Goal: Find contact information: Find contact information

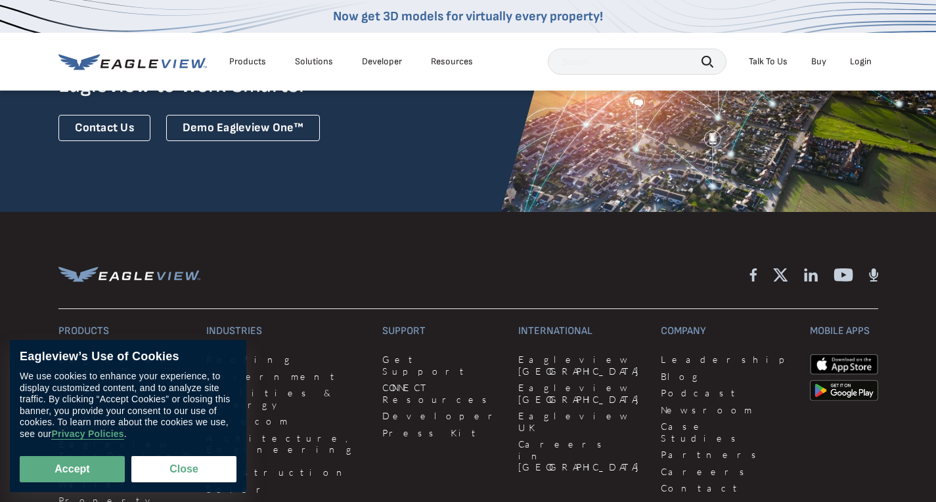
scroll to position [3481, 0]
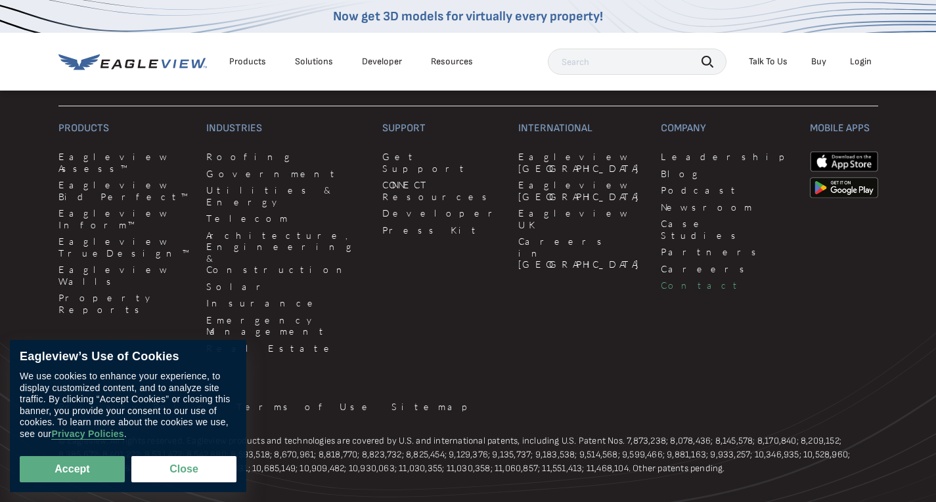
click at [661, 280] on link "Contact" at bounding box center [727, 286] width 133 height 12
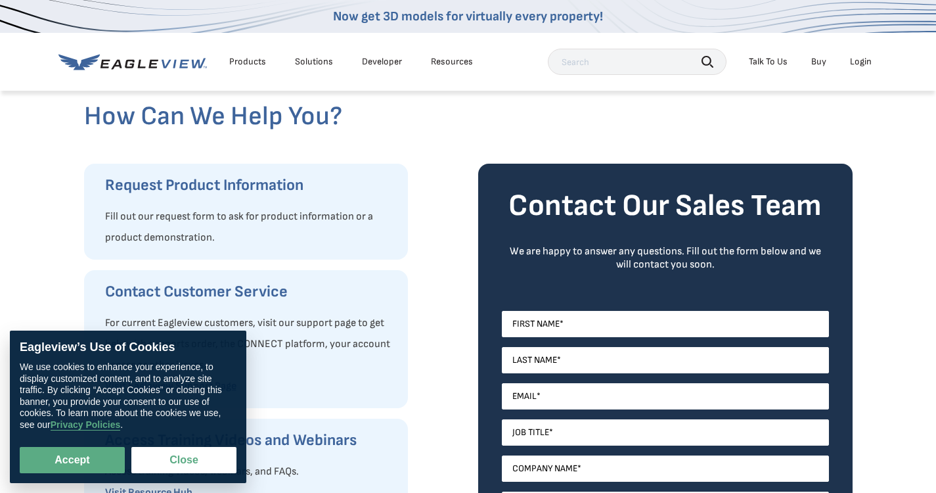
scroll to position [131, 0]
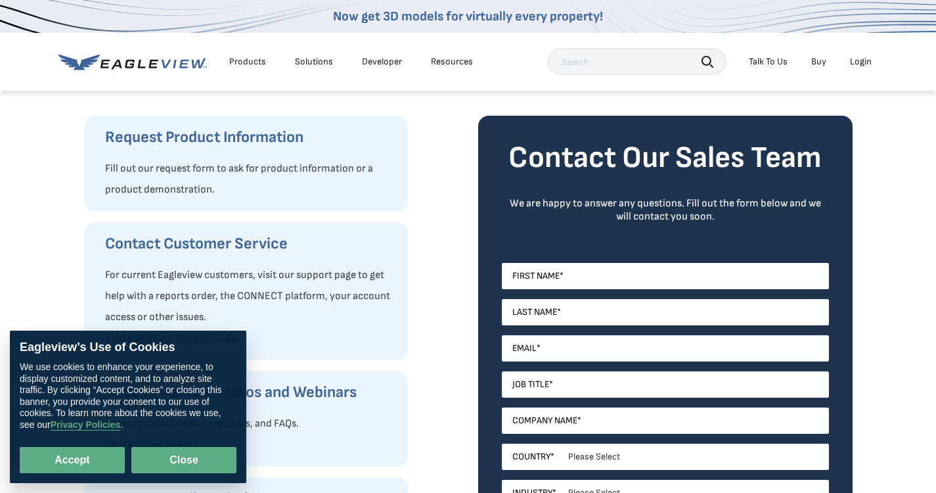
click at [192, 467] on button "Close" at bounding box center [183, 460] width 105 height 26
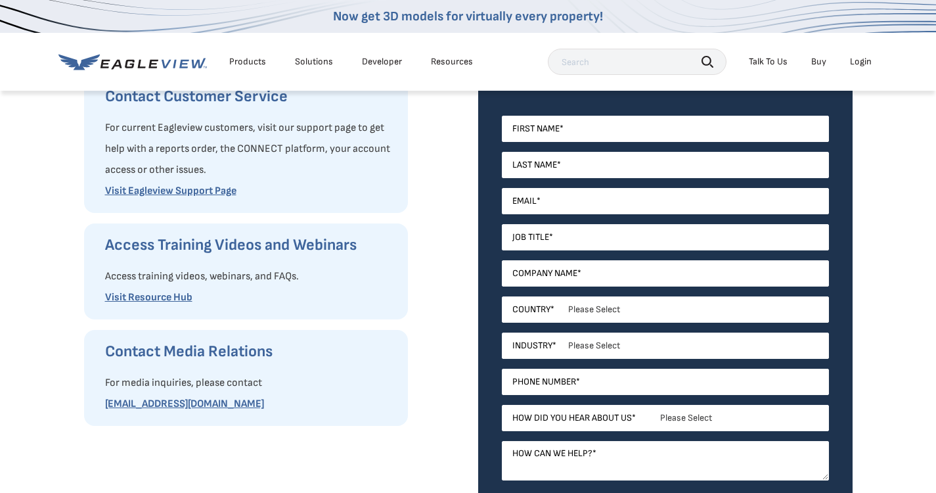
scroll to position [263, 0]
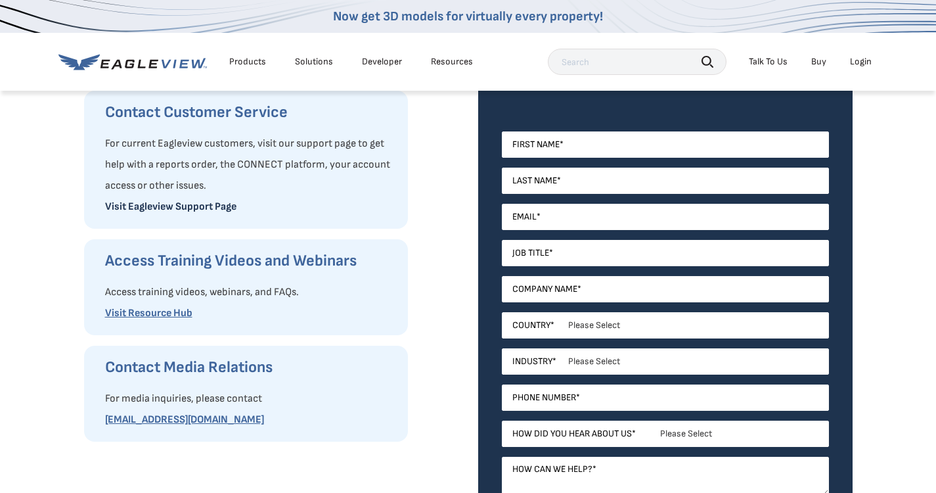
click at [172, 206] on link "Visit Eagleview Support Page" at bounding box center [170, 206] width 131 height 12
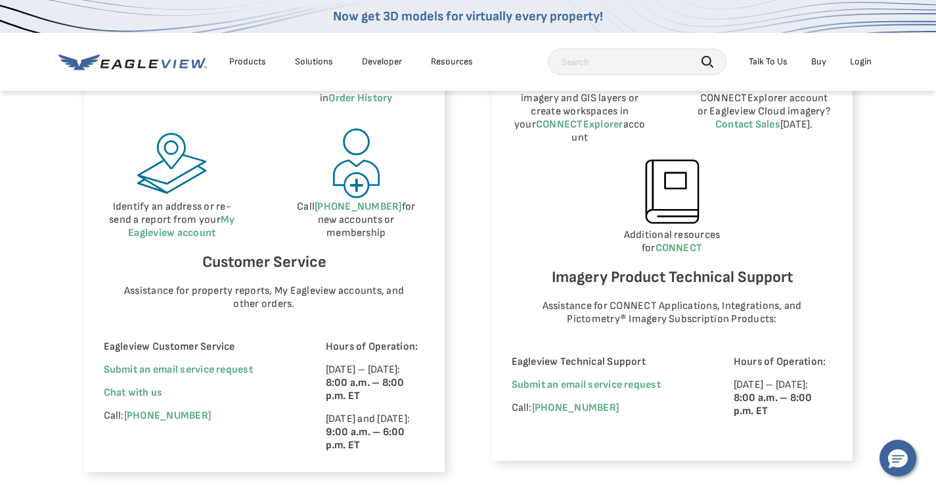
scroll to position [788, 0]
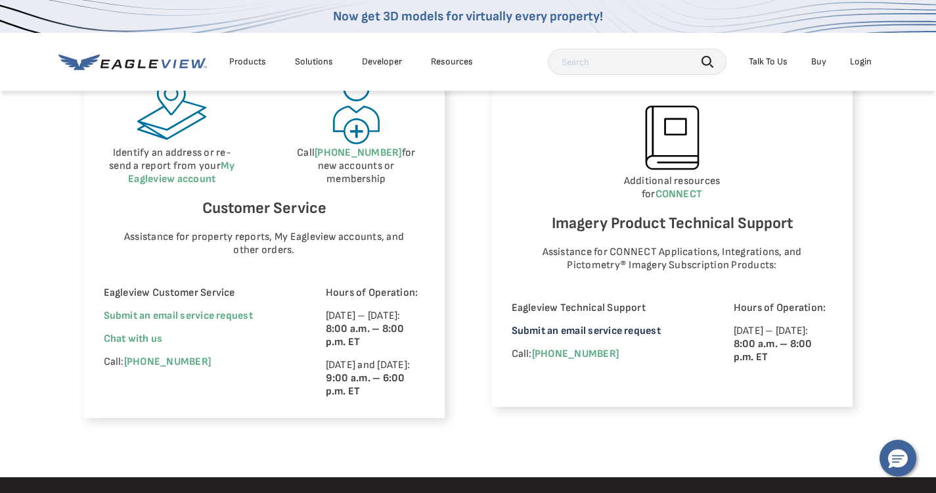
click at [603, 324] on link "Submit an email service request" at bounding box center [586, 330] width 149 height 12
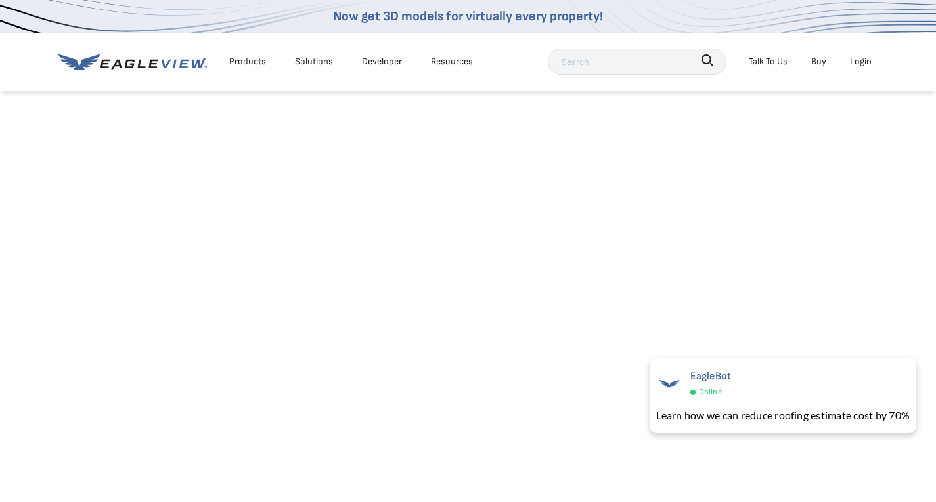
scroll to position [328, 0]
